Goal: Task Accomplishment & Management: Use online tool/utility

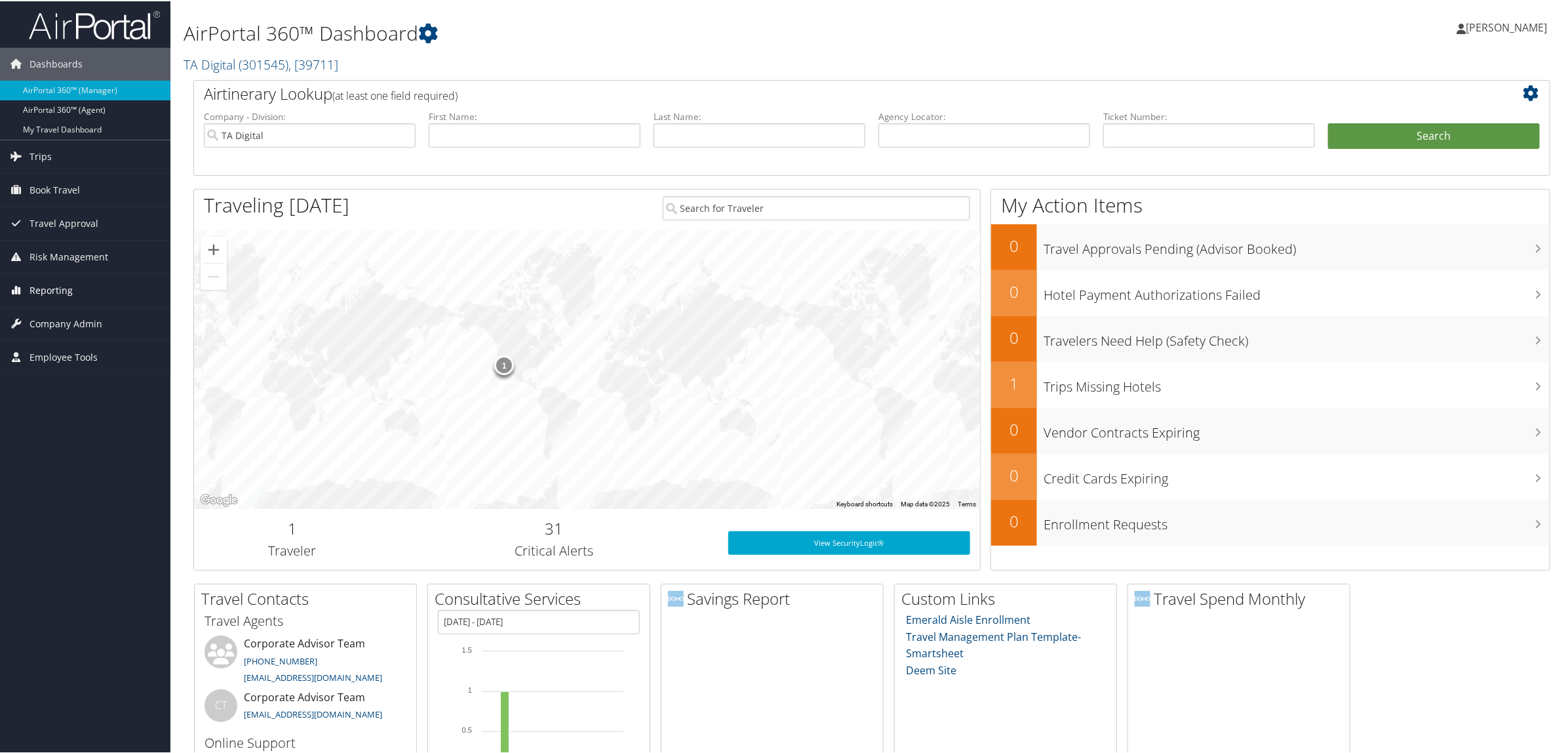
click at [84, 291] on link "Reporting" at bounding box center [85, 289] width 171 height 33
click at [90, 369] on link "Virtual Pay Lookup" at bounding box center [85, 374] width 171 height 20
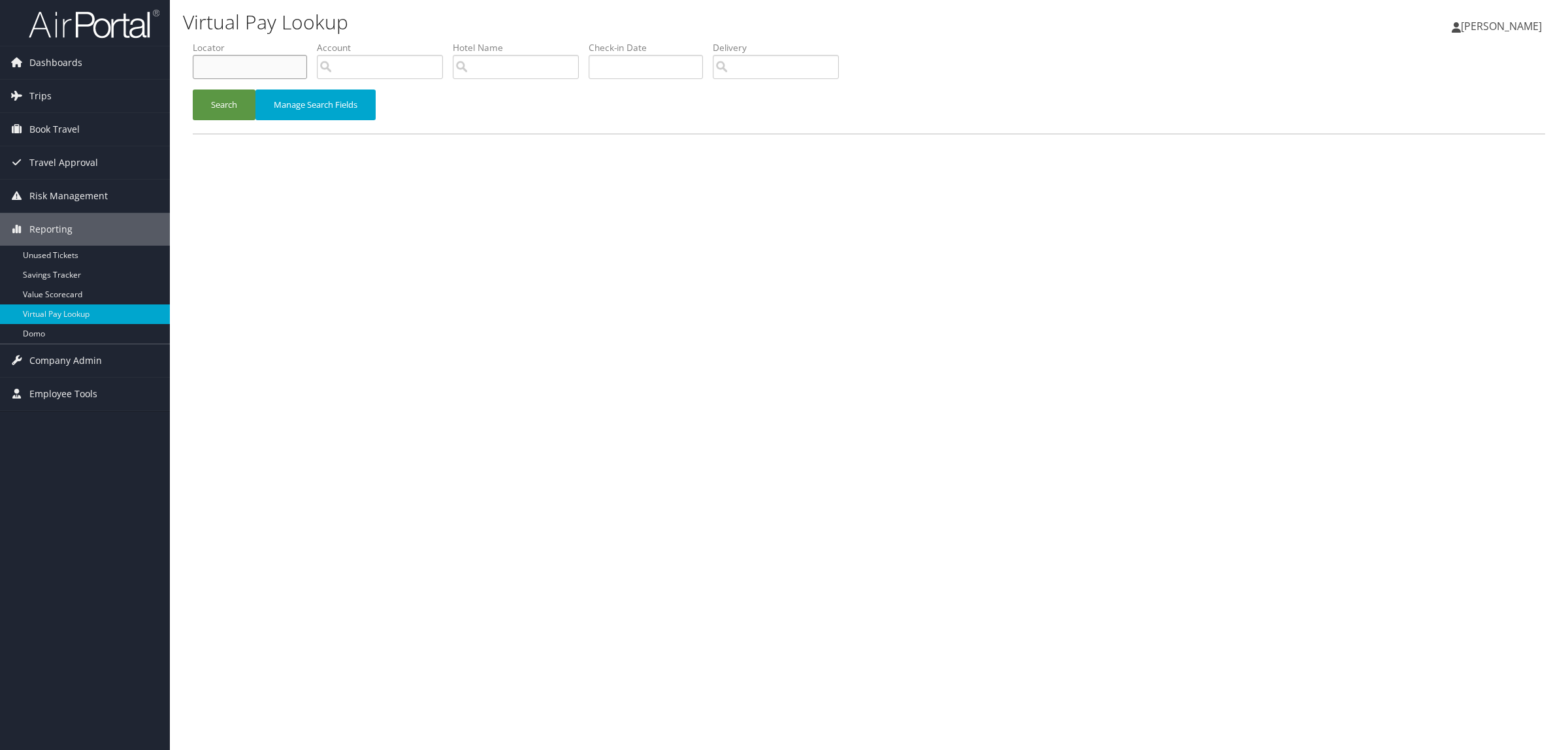
click at [289, 73] on input "text" at bounding box center [250, 67] width 115 height 24
paste input "DJ2QXZ"
type input "DJ2QXZ"
click at [229, 104] on button "Search" at bounding box center [224, 105] width 62 height 31
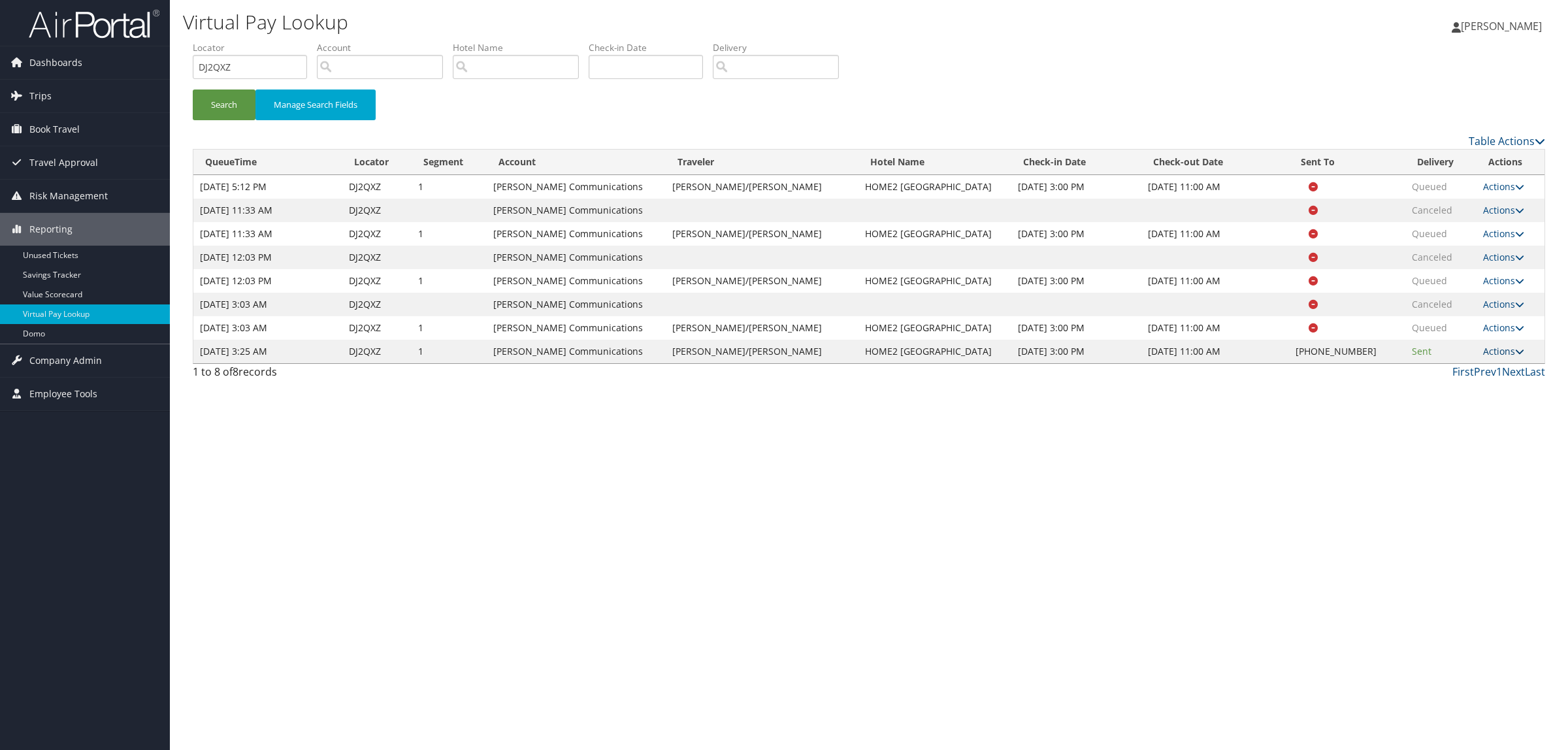
click at [1500, 351] on link "Actions" at bounding box center [1503, 351] width 41 height 13
click at [1474, 396] on link "Logs" at bounding box center [1462, 392] width 112 height 22
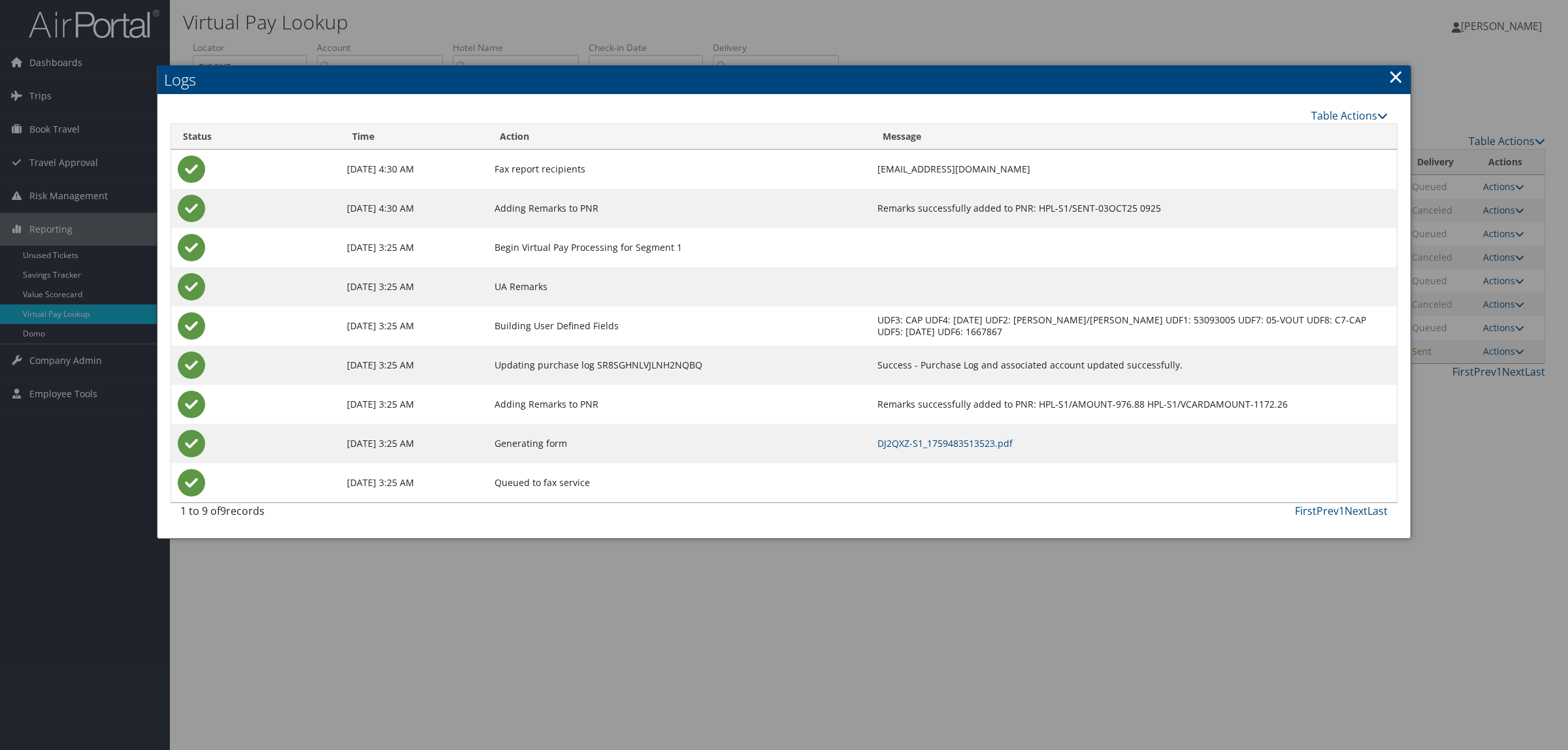
click at [966, 434] on td "DJ2QXZ-S1_1759483513523.pdf" at bounding box center [1133, 443] width 526 height 39
click at [972, 445] on link "DJ2QXZ-S1_1759483513523.pdf" at bounding box center [945, 442] width 135 height 13
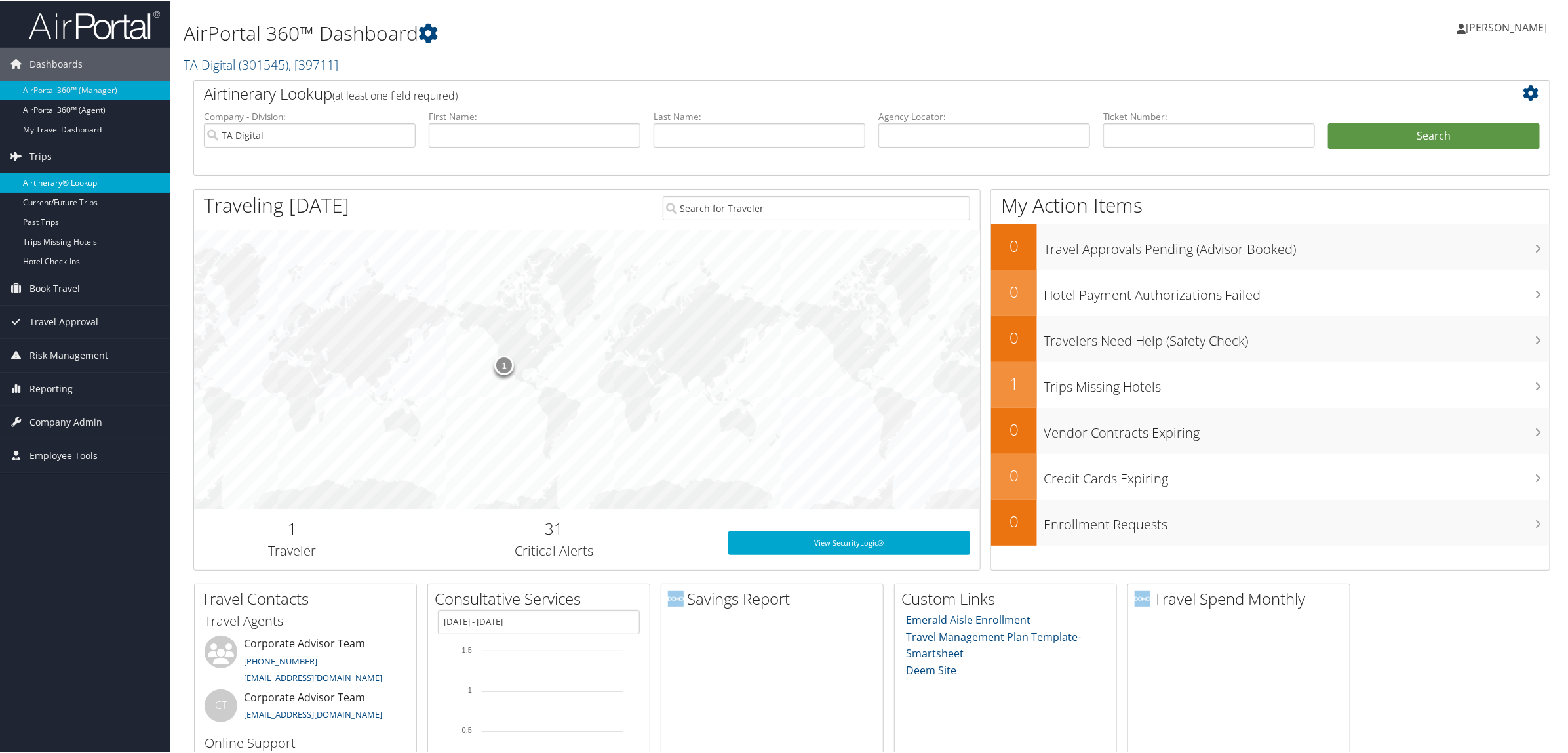
click at [69, 177] on link "Airtinerary® Lookup" at bounding box center [85, 181] width 171 height 20
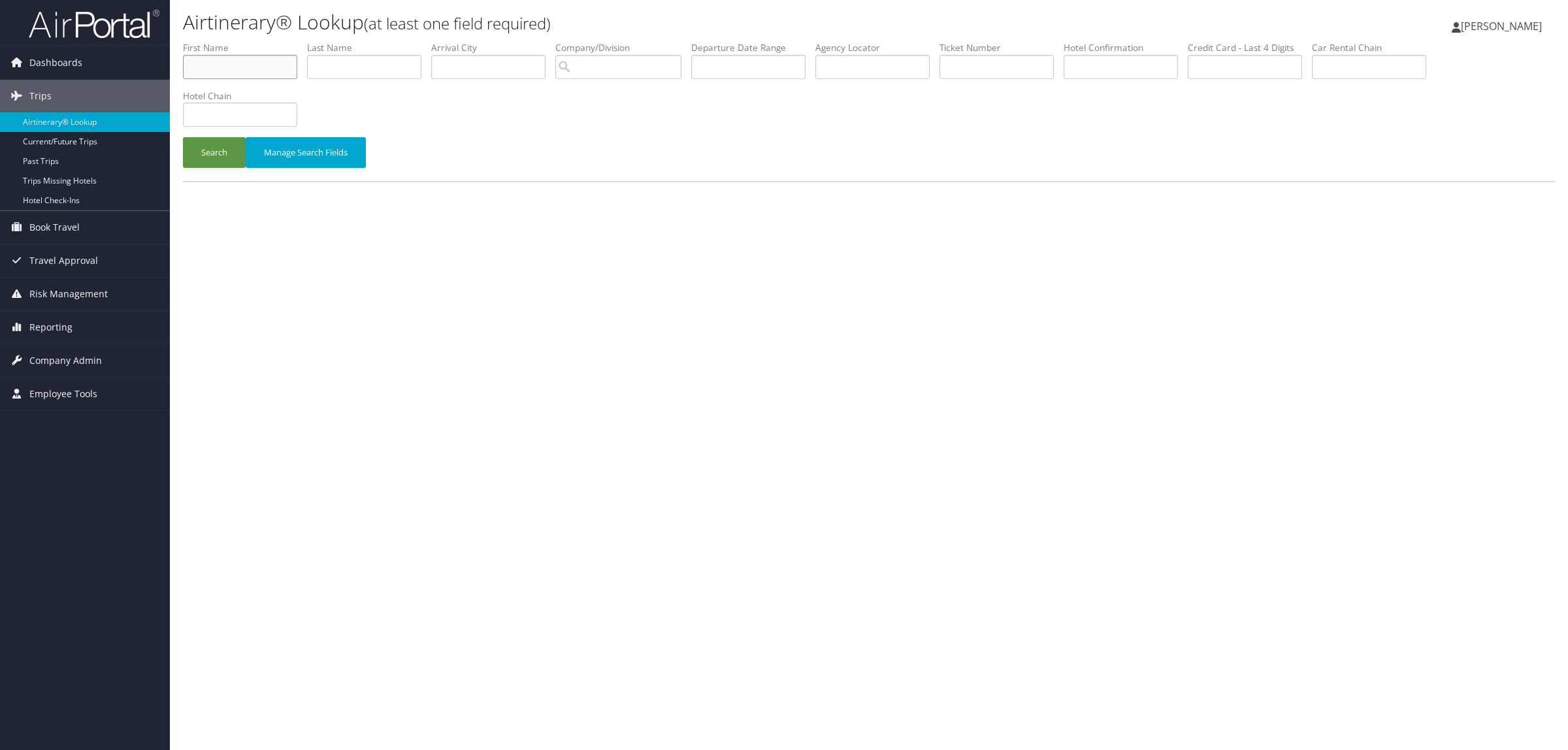
click at [226, 73] on input "text" at bounding box center [240, 67] width 115 height 24
type input "JENNIFER"
type input "`"
type input "CARPENTER"
click at [183, 138] on button "Search" at bounding box center [214, 153] width 62 height 31
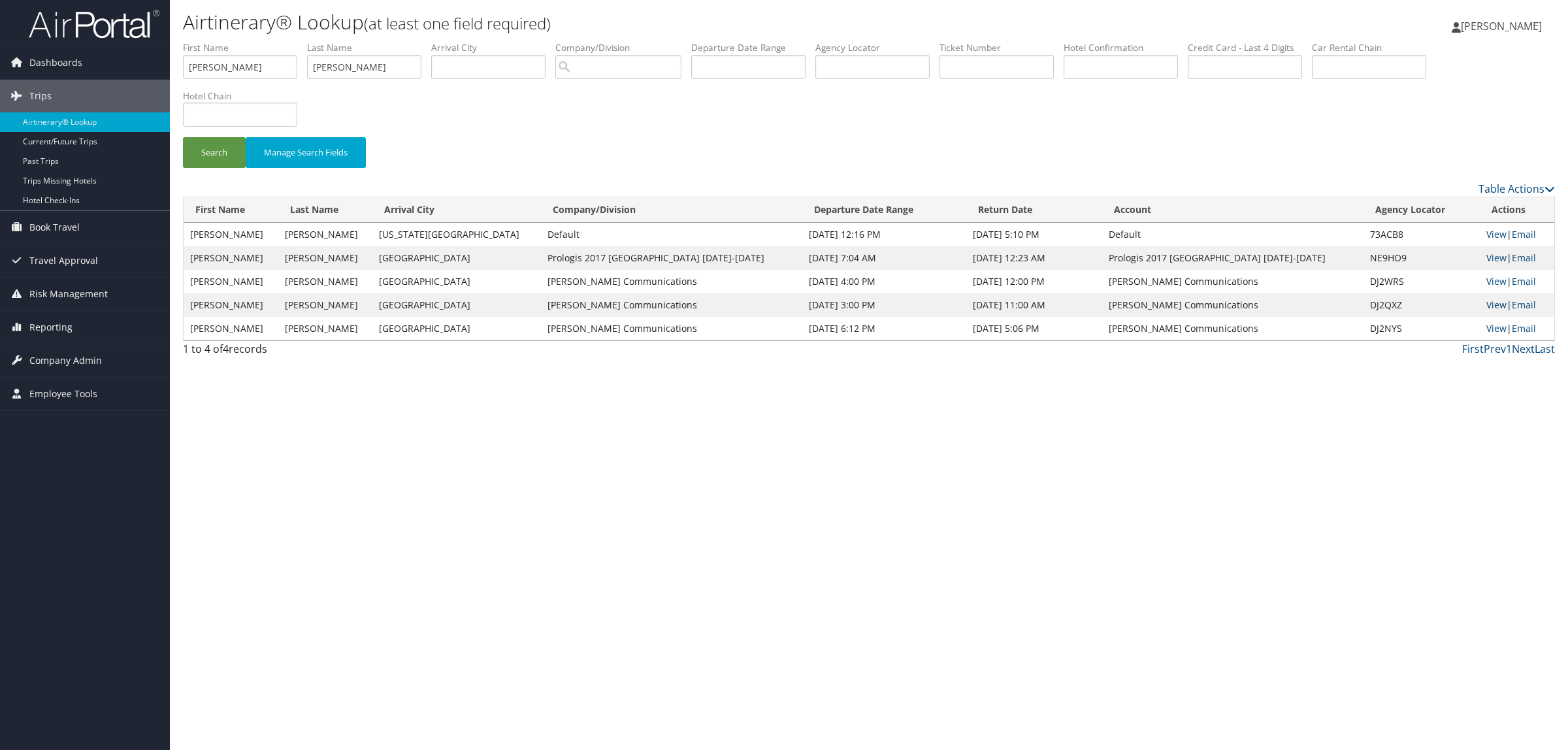
click at [1491, 302] on link "View" at bounding box center [1496, 304] width 21 height 13
click at [1491, 325] on link "View" at bounding box center [1496, 328] width 21 height 13
click at [1075, 425] on div "Airtinerary® Lookup (at least one field required) Hope Ewing Hope Ewing My Sett…" at bounding box center [869, 375] width 1398 height 750
drag, startPoint x: 285, startPoint y: 71, endPoint x: 69, endPoint y: 57, distance: 216.5
click at [69, 57] on div "Dashboards AirPortal 360™ (Manager) AirPortal 360™ (Agent) My Travel Dashboard …" at bounding box center [784, 375] width 1568 height 750
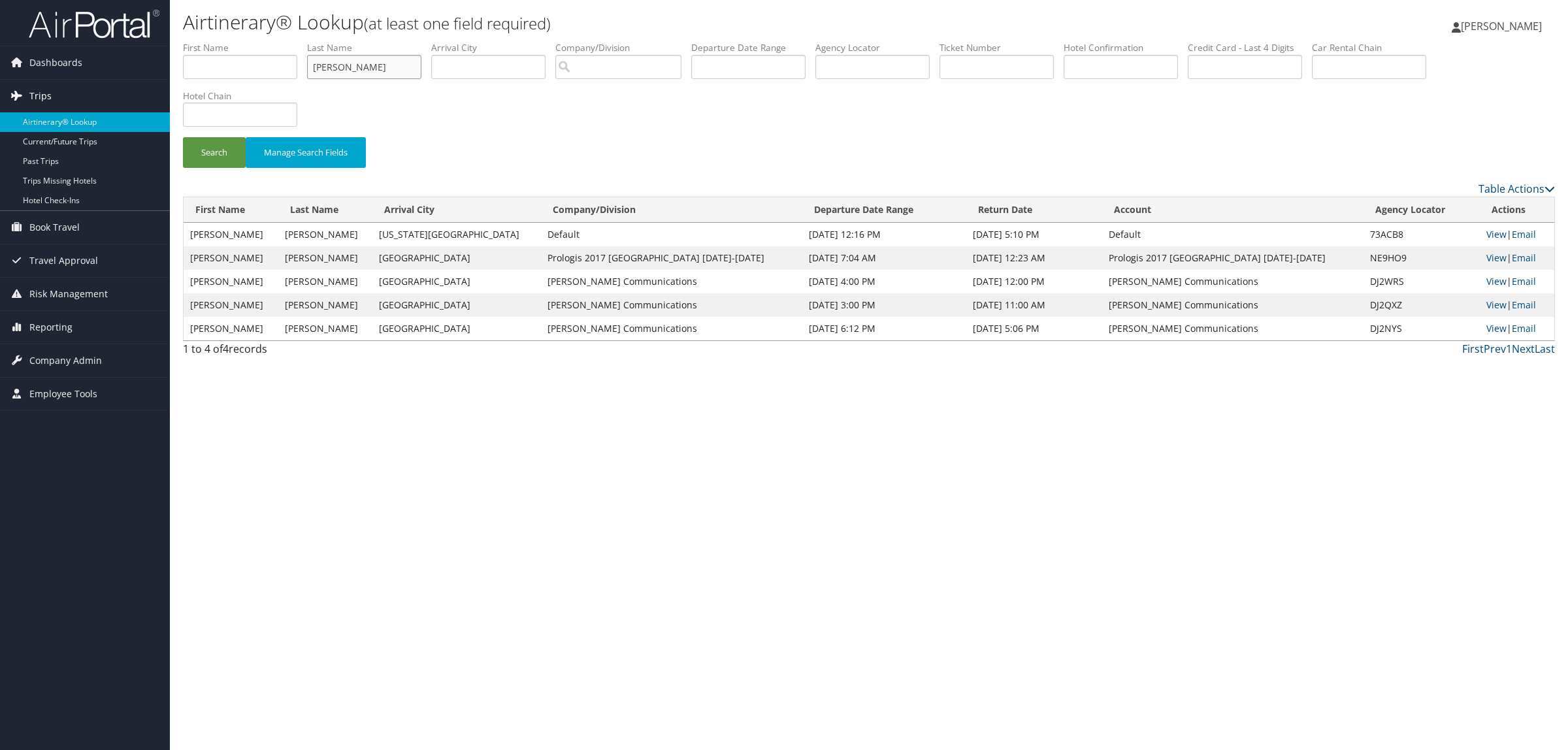
drag, startPoint x: 417, startPoint y: 68, endPoint x: 154, endPoint y: 82, distance: 263.4
click at [154, 82] on div "Dashboards AirPortal 360™ (Manager) AirPortal 360™ (Agent) My Travel Dashboard …" at bounding box center [784, 375] width 1568 height 750
click at [892, 60] on input "text" at bounding box center [872, 67] width 115 height 24
paste input "DM7PNX"
type input "DM7PNX"
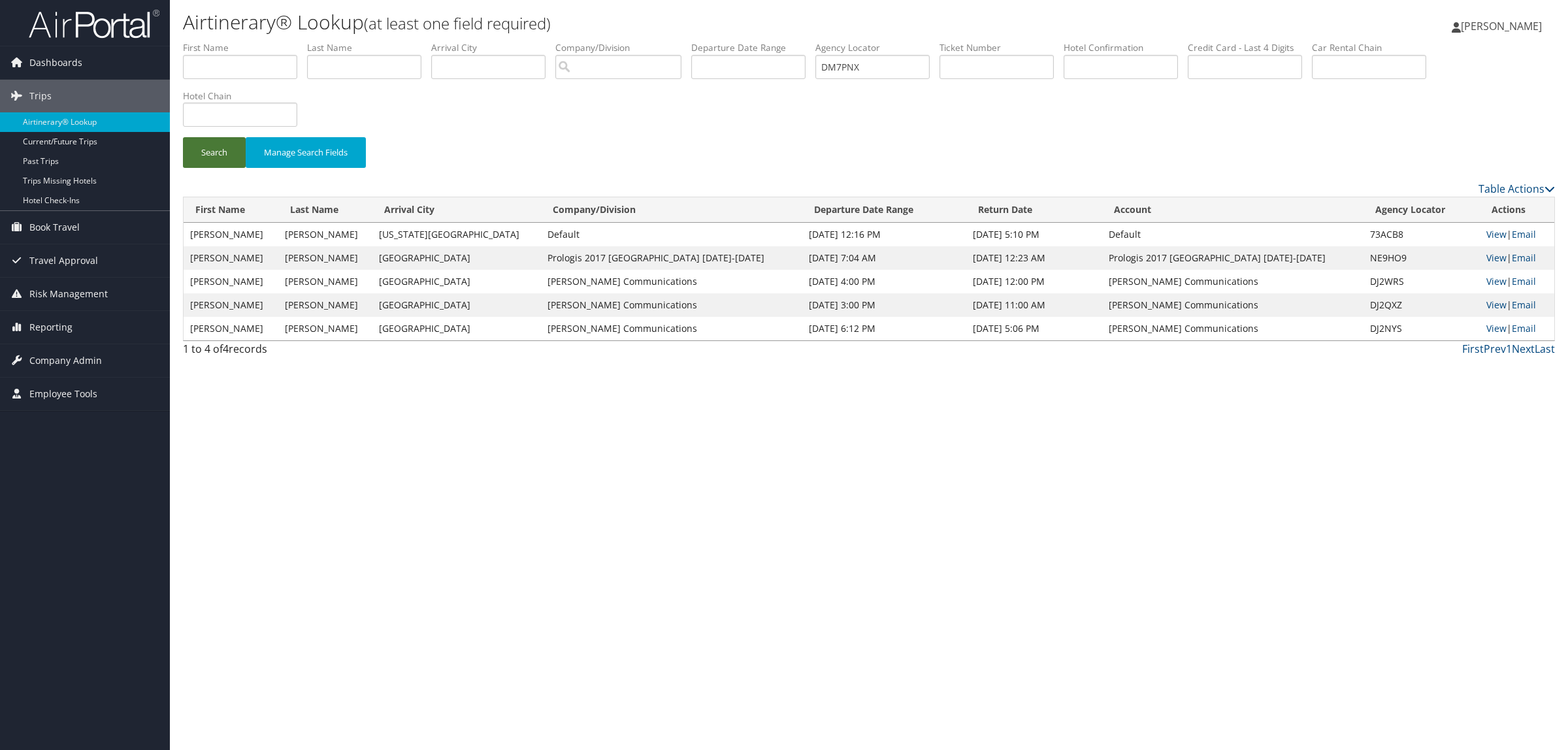
click at [214, 147] on button "Search" at bounding box center [214, 153] width 62 height 31
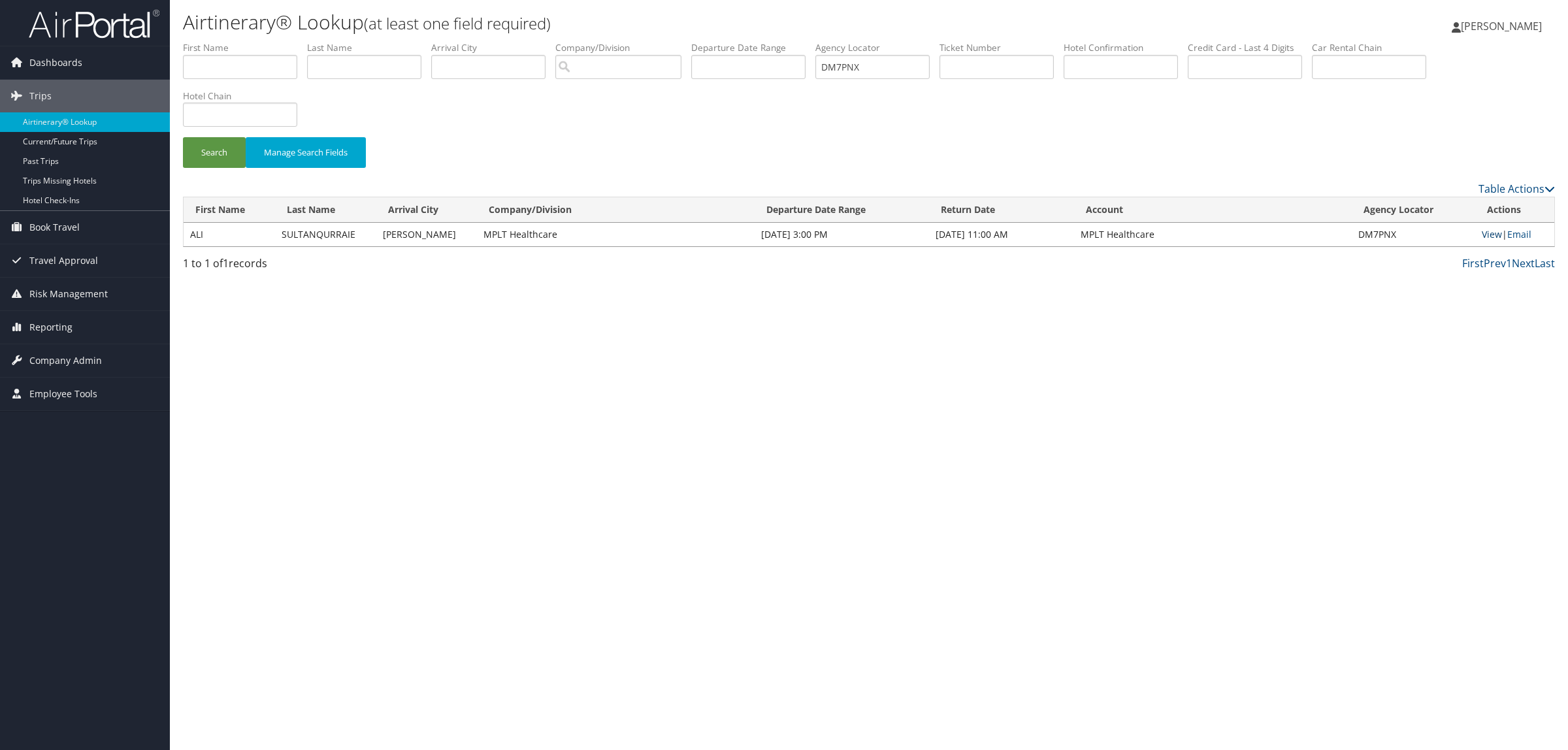
click at [1494, 231] on link "View" at bounding box center [1492, 234] width 21 height 13
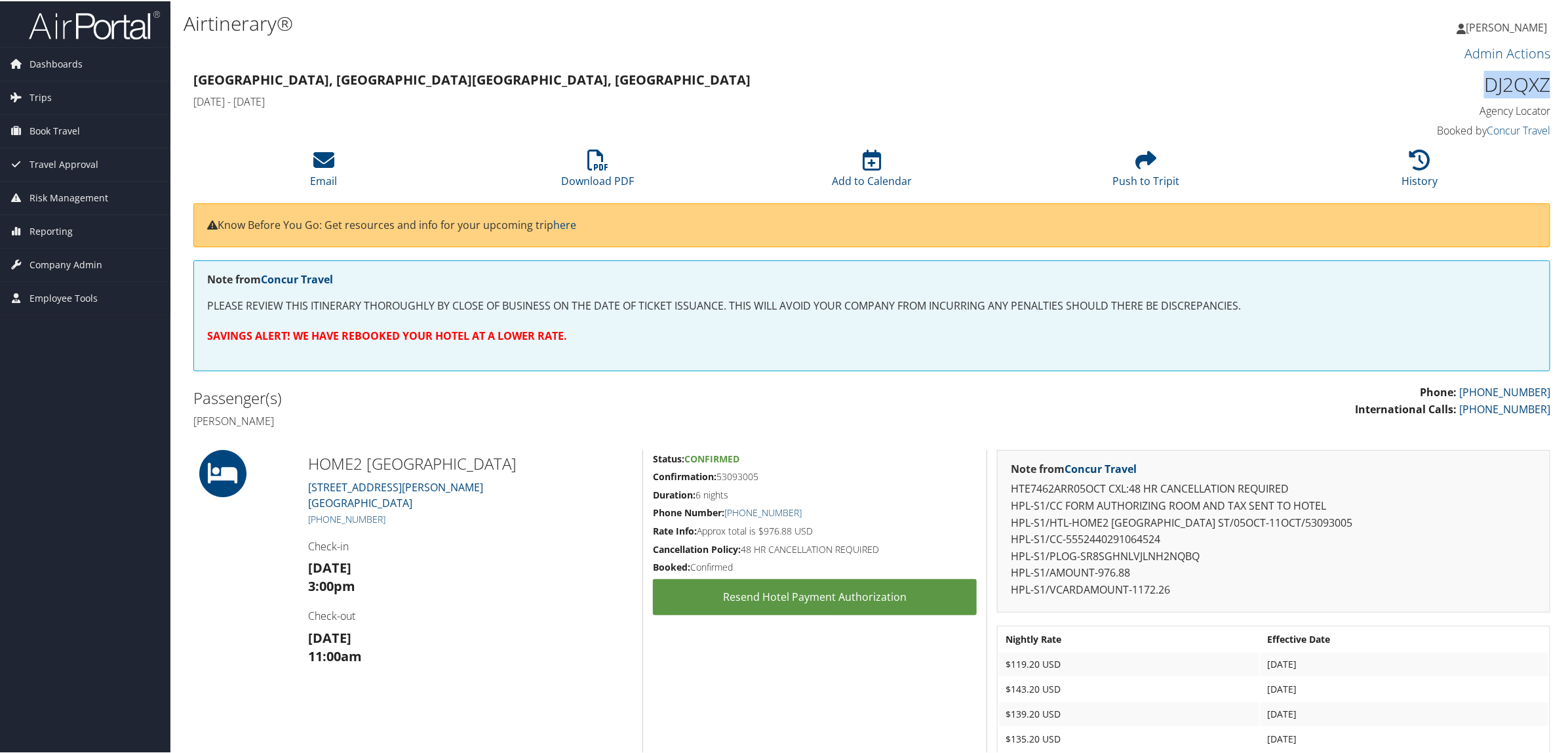
drag, startPoint x: 1474, startPoint y: 84, endPoint x: 1550, endPoint y: 86, distance: 76.0
click at [1550, 86] on div "DJ2QXZ Agency Locator Agency Locator DJ2QXZ Booked by Concur Travel Booked by C…" at bounding box center [1387, 104] width 344 height 75
copy h1 "DJ2QXZ"
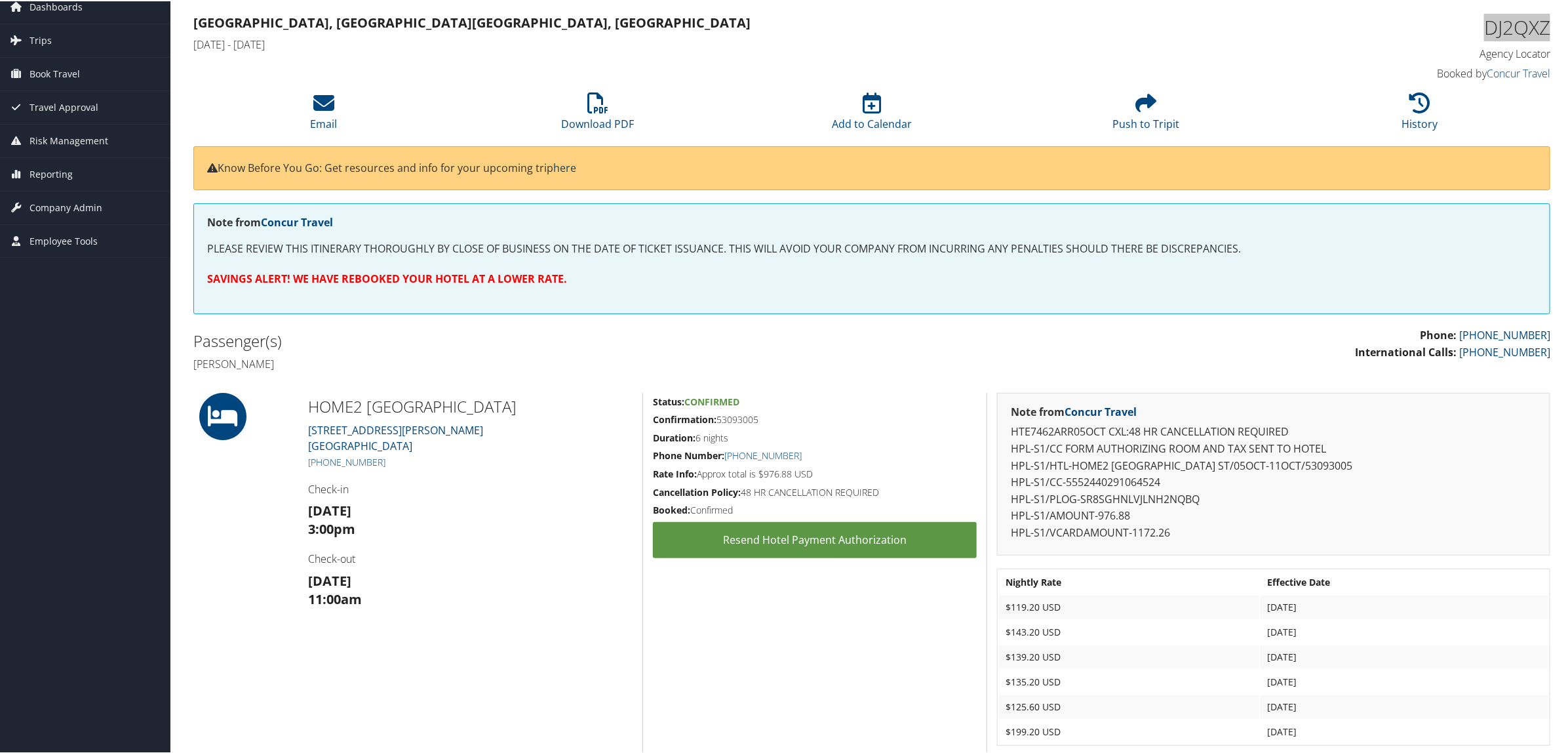
scroll to position [82, 0]
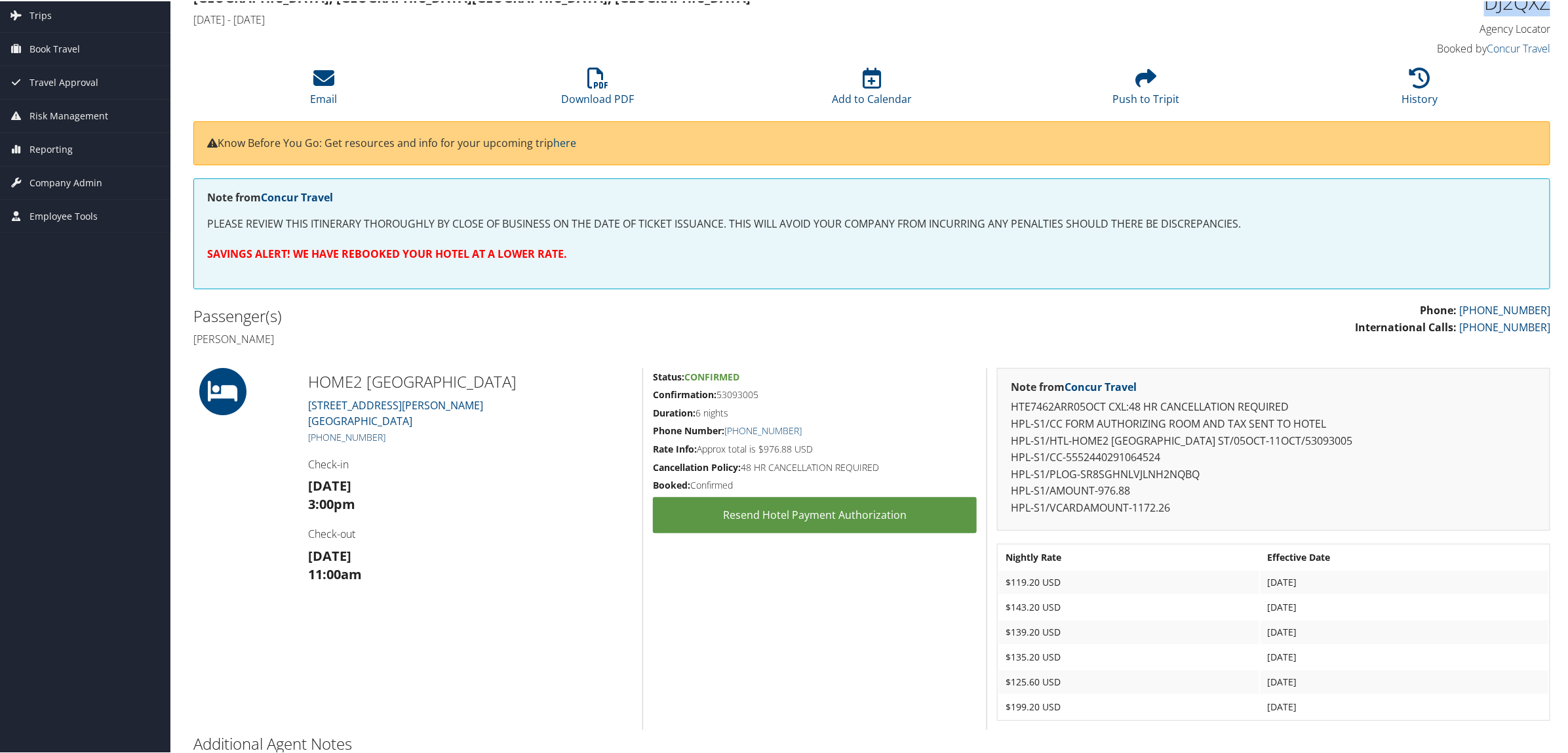
drag, startPoint x: 387, startPoint y: 438, endPoint x: 321, endPoint y: 431, distance: 66.4
click at [321, 431] on h5 "+1 (702) 891-0124" at bounding box center [470, 436] width 324 height 13
copy link "(702) 891-0124"
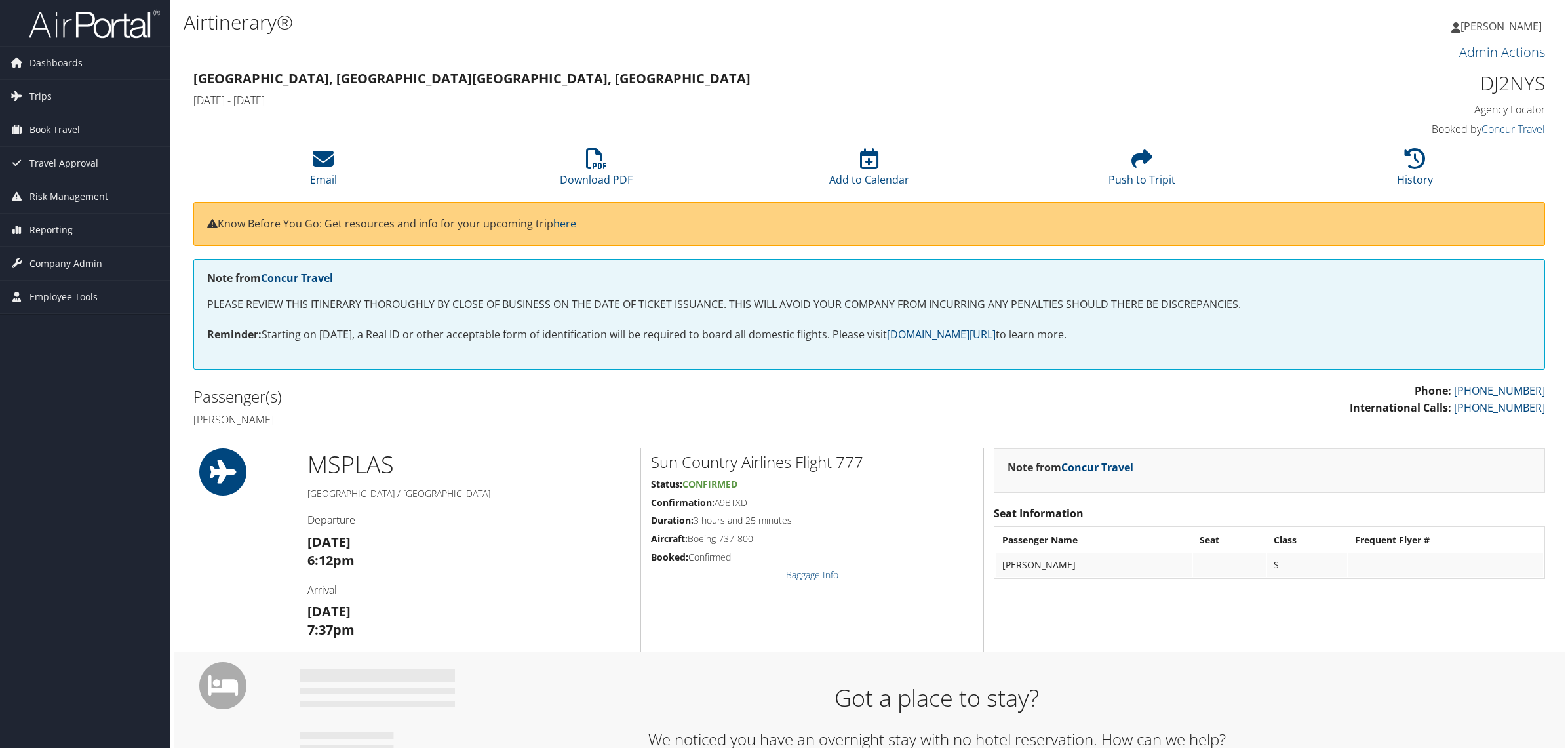
scroll to position [410, 0]
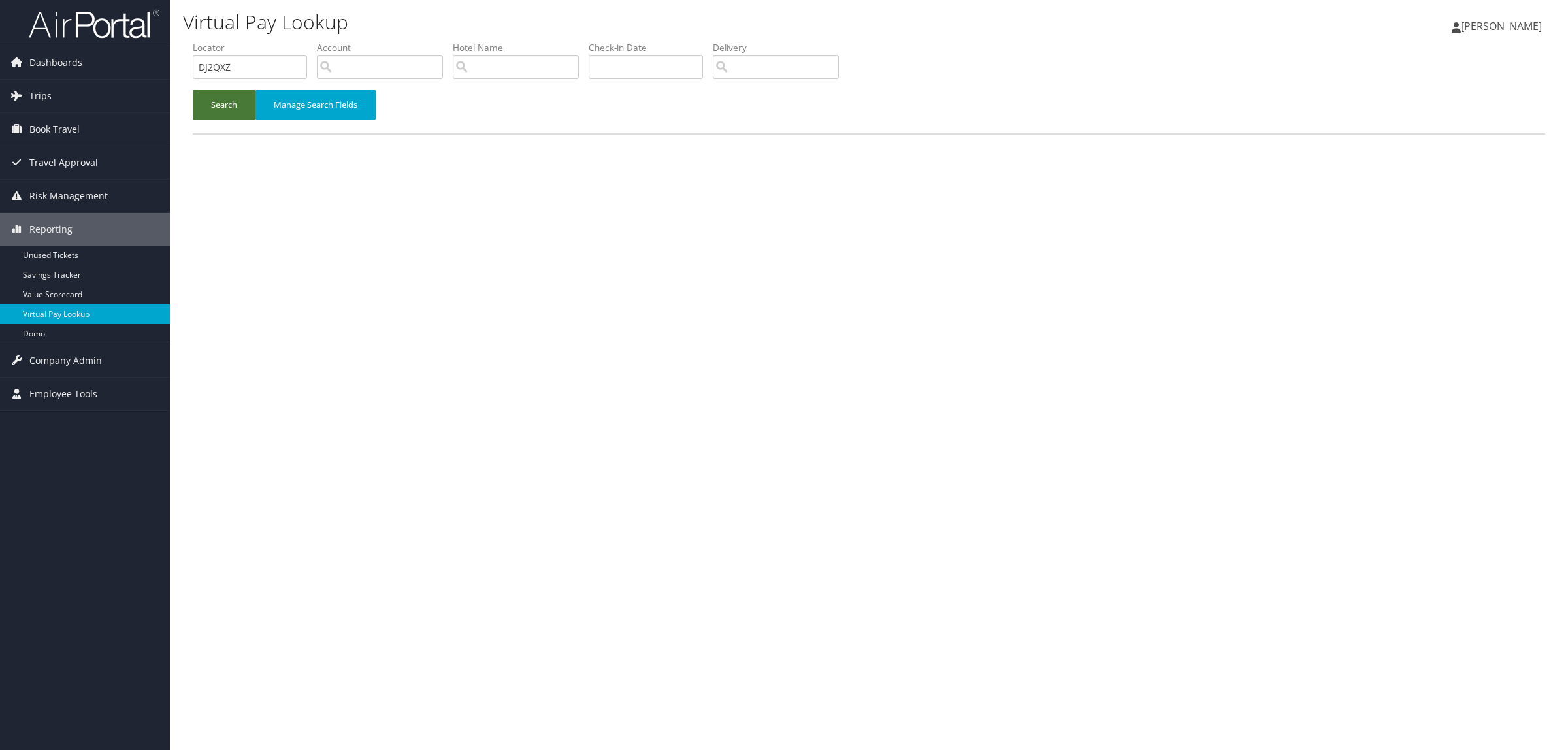
click at [220, 108] on button "Search" at bounding box center [224, 105] width 62 height 31
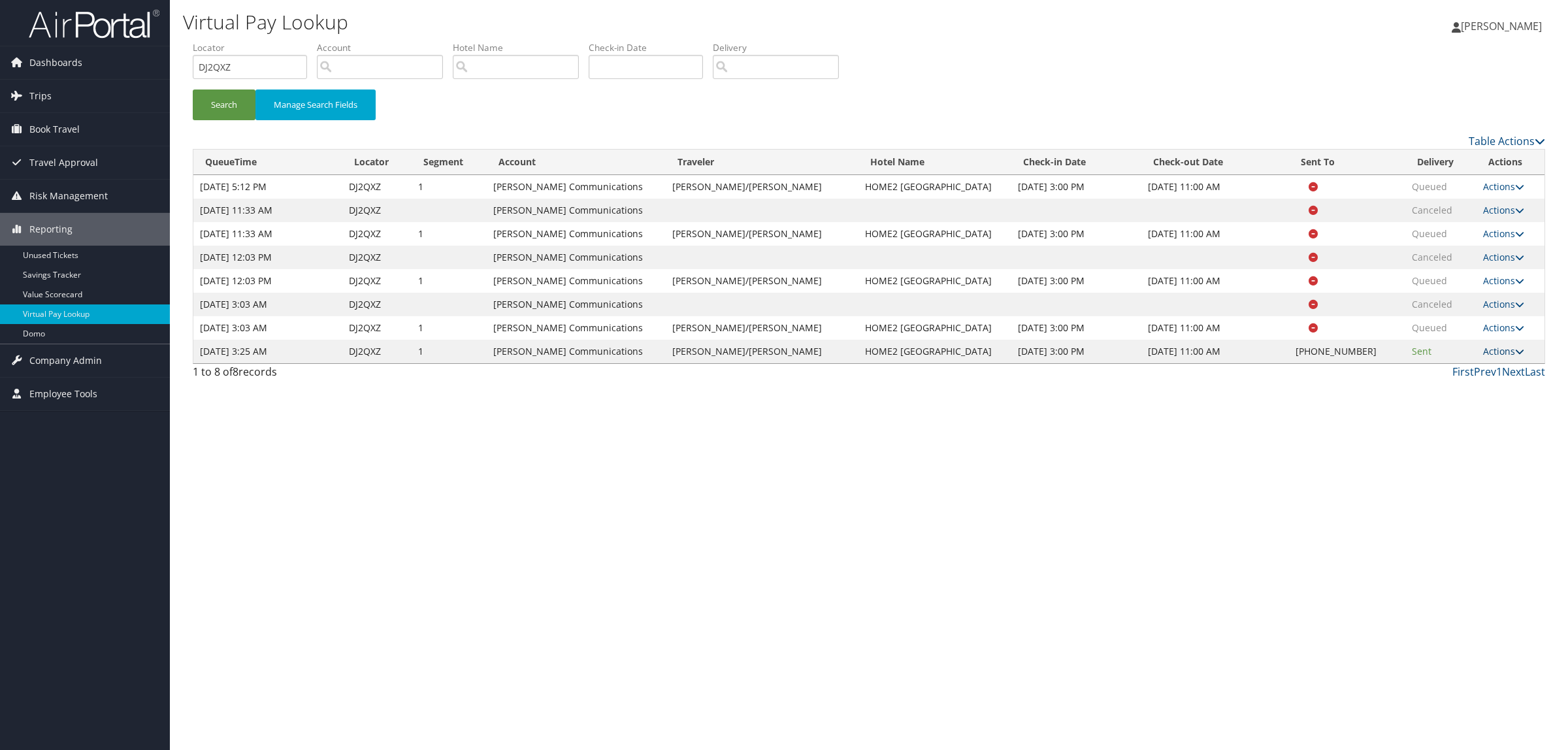
click at [1494, 348] on link "Actions" at bounding box center [1503, 351] width 41 height 13
click at [1460, 365] on link "Resend" at bounding box center [1462, 370] width 112 height 22
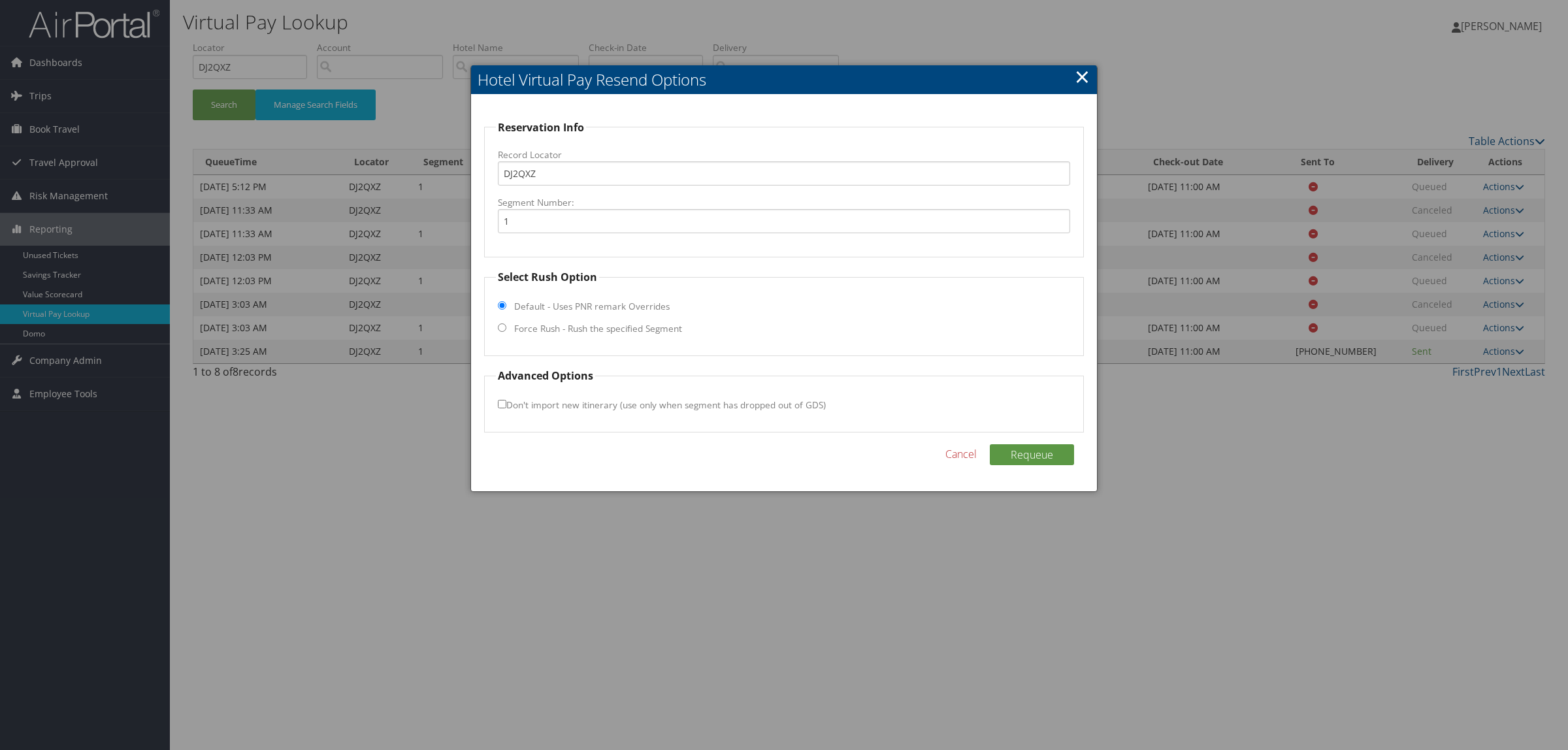
click at [578, 331] on label "Force Rush - Rush the specified Segment" at bounding box center [598, 328] width 167 height 13
click at [506, 331] on input "Force Rush - Rush the specified Segment" at bounding box center [502, 327] width 9 height 9
radio input "true"
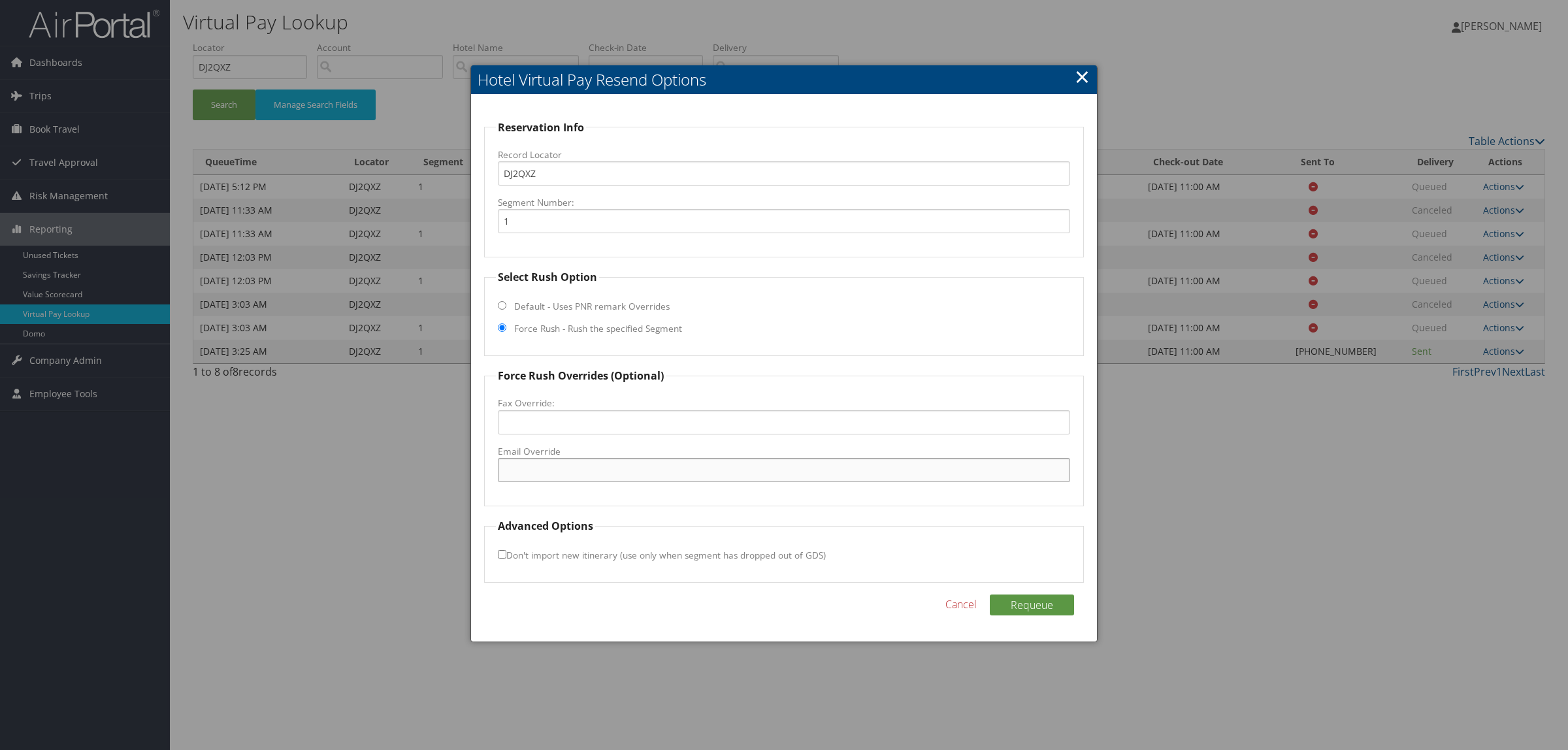
click at [573, 466] on input "Email Override" at bounding box center [784, 470] width 573 height 24
type input "[EMAIL_ADDRESS][PERSON_NAME][DOMAIN_NAME]"
click at [1064, 601] on button "Requeue" at bounding box center [1031, 605] width 85 height 21
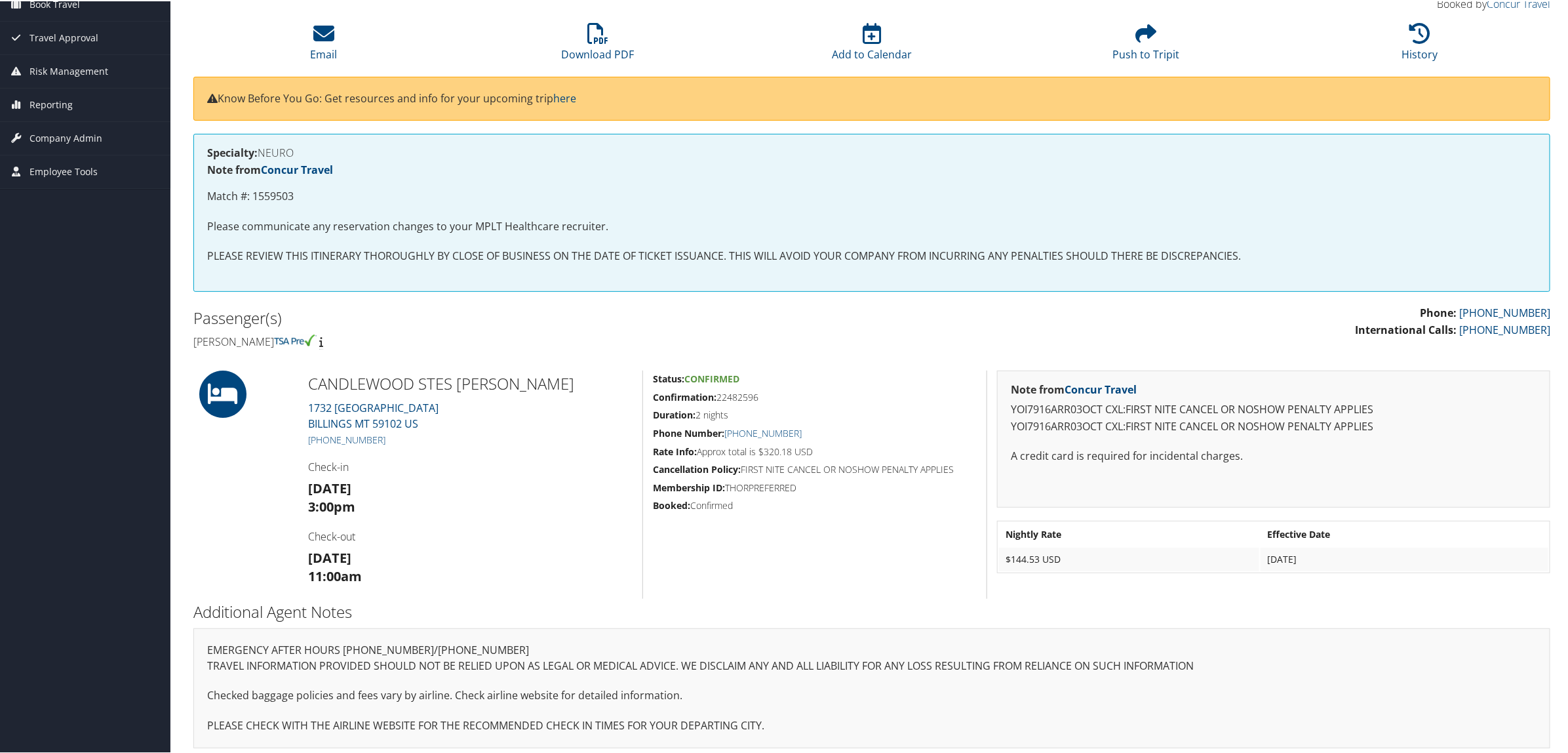
scroll to position [127, 0]
drag, startPoint x: 306, startPoint y: 377, endPoint x: 491, endPoint y: 382, distance: 185.1
click at [491, 382] on div "CANDLEWOOD STES WES 1732 SPRING CREEK LANE BILLINGS MT 59102 US +1 (406) 412-44…" at bounding box center [470, 483] width 344 height 228
copy h2 "CANDLEWOOD STES WES"
drag, startPoint x: 303, startPoint y: 404, endPoint x: 424, endPoint y: 425, distance: 122.8
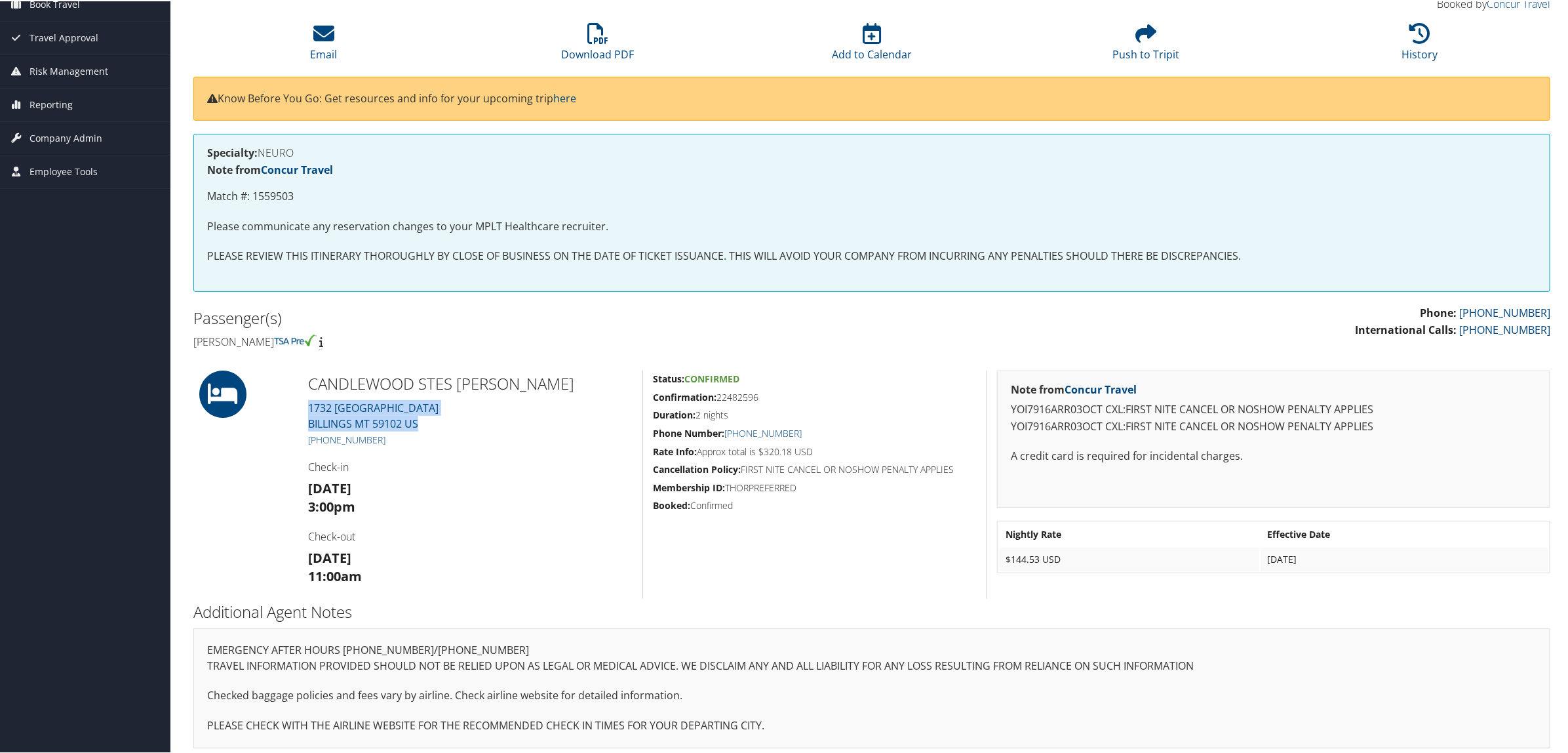
click at [424, 425] on div "CANDLEWOOD STES WES 1732 SPRING CREEK LANE BILLINGS MT 59102 US +1 (406) 412-44…" at bounding box center [470, 483] width 344 height 228
